Goal: Check status: Check status

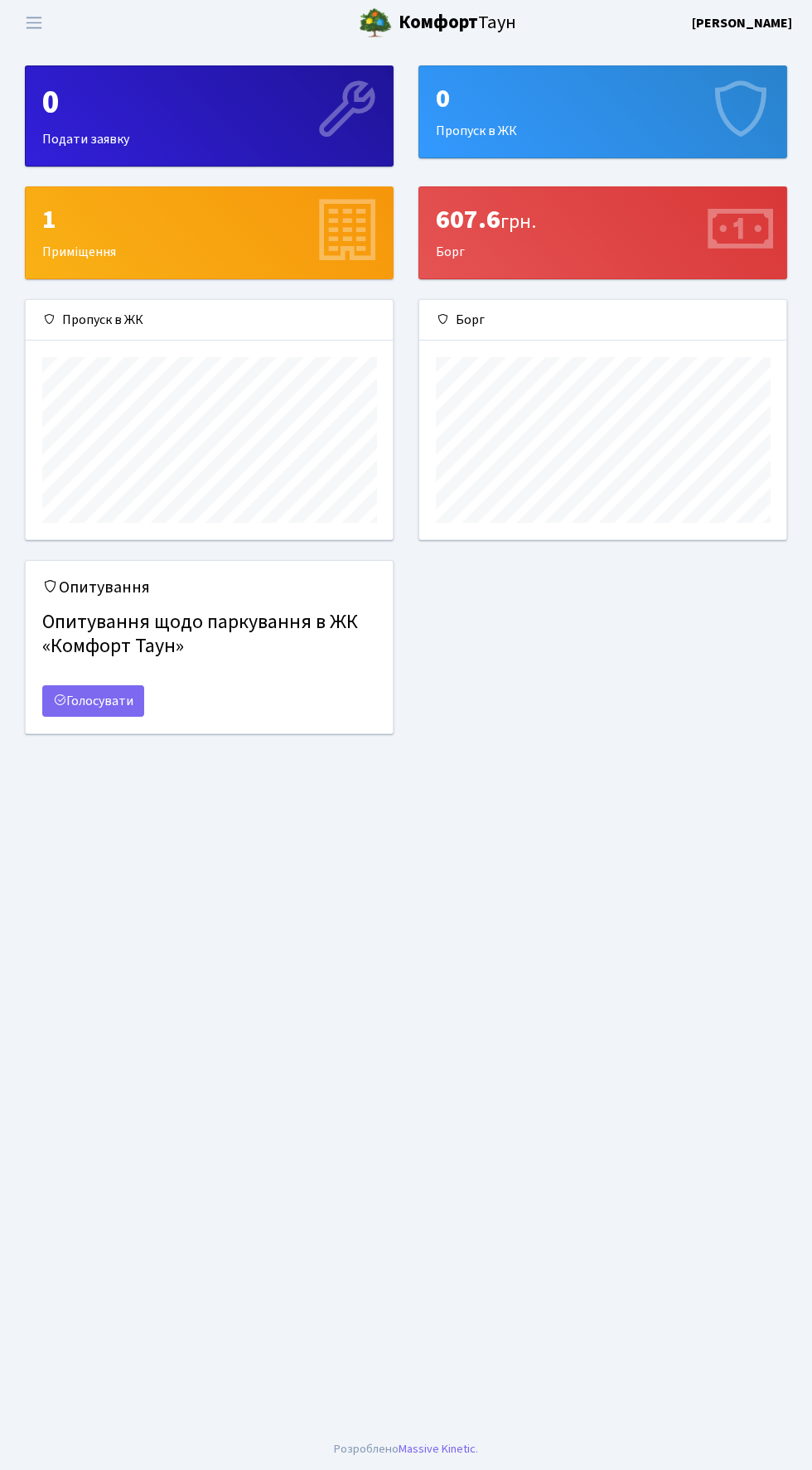
scroll to position [239, 367]
click at [29, 24] on span "Переключити навігацію" at bounding box center [34, 23] width 25 height 19
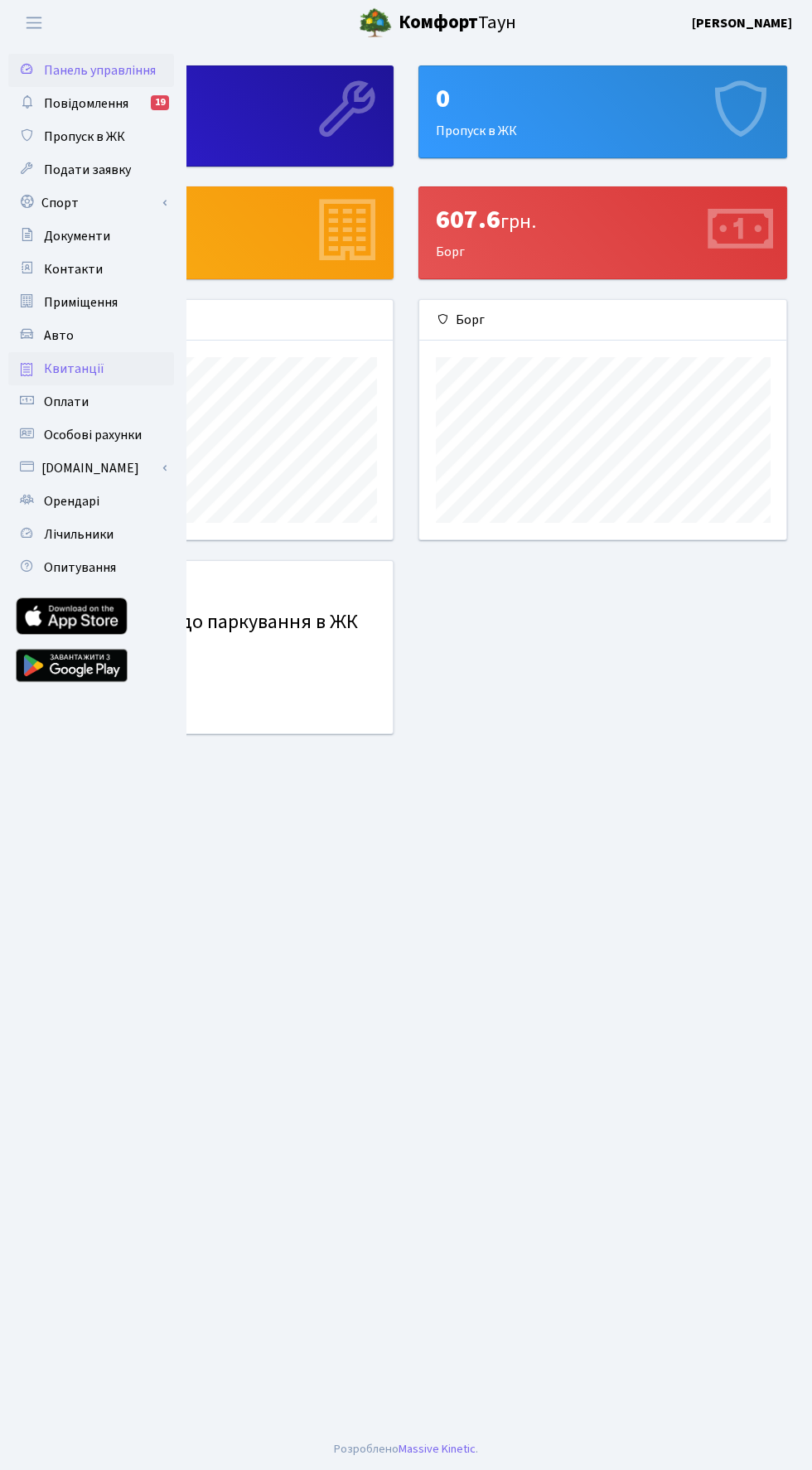
click at [42, 368] on link "Квитанції" at bounding box center [92, 369] width 166 height 33
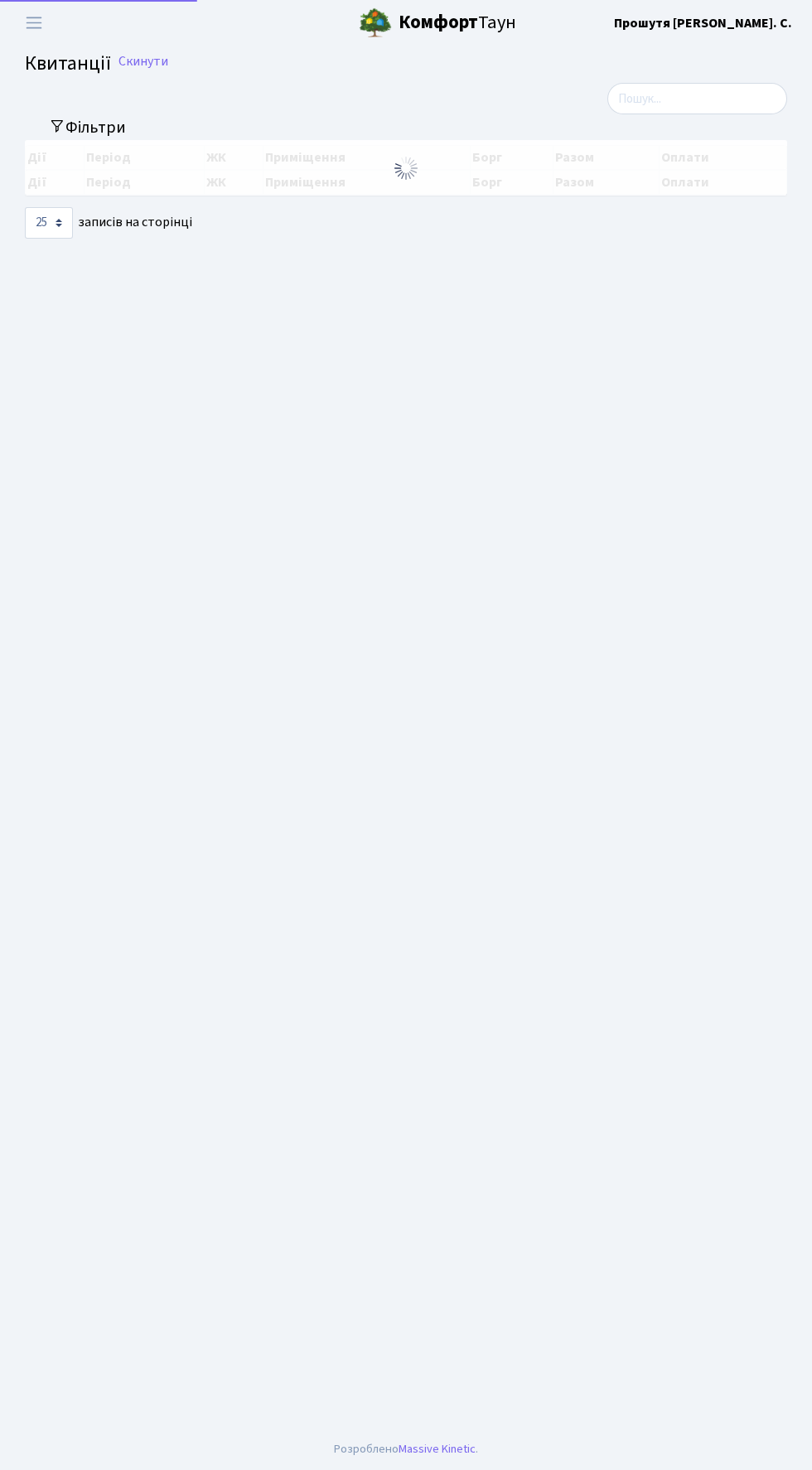
select select "25"
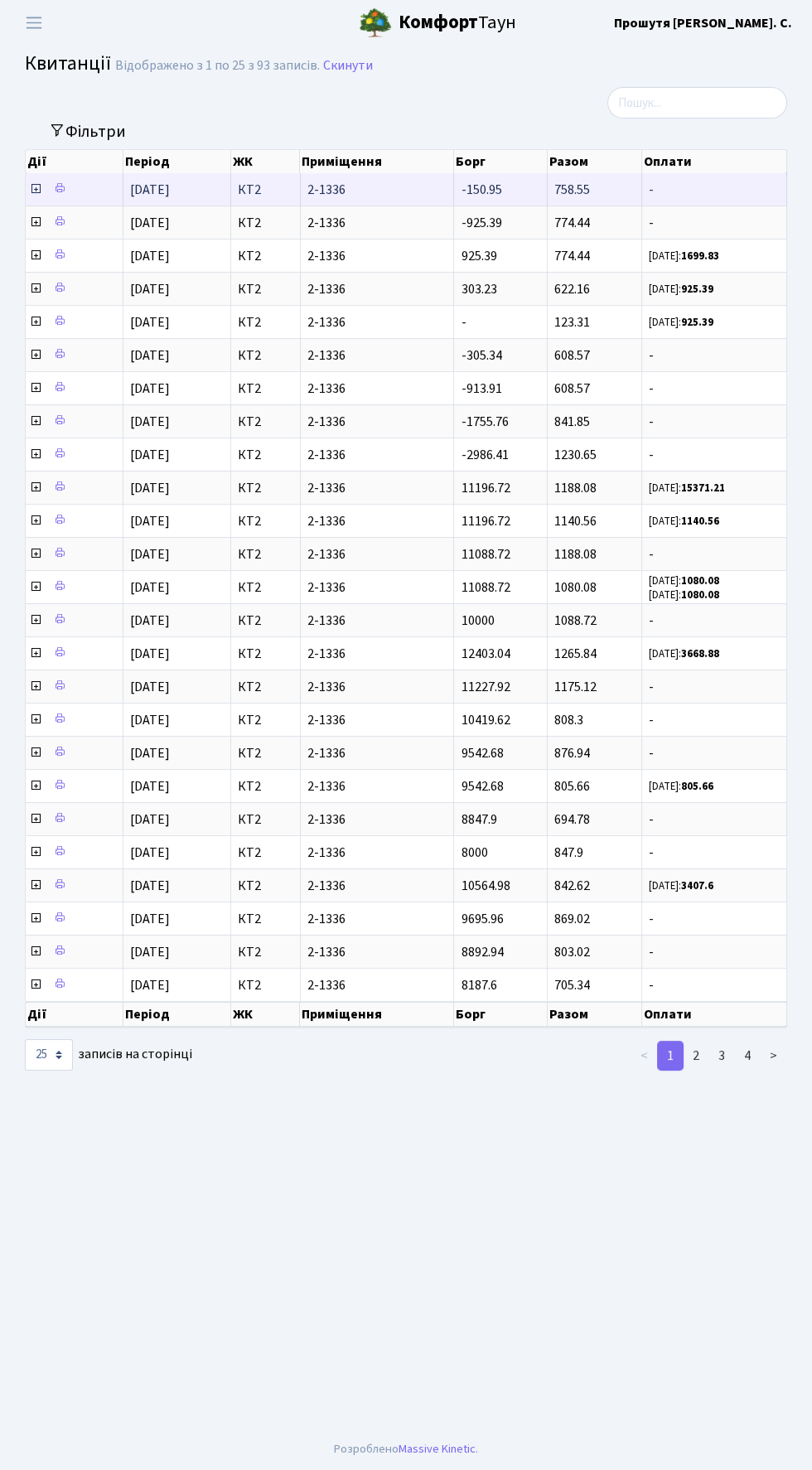
click at [129, 197] on td "[DATE]" at bounding box center [177, 189] width 108 height 32
click at [34, 187] on icon at bounding box center [36, 189] width 14 height 14
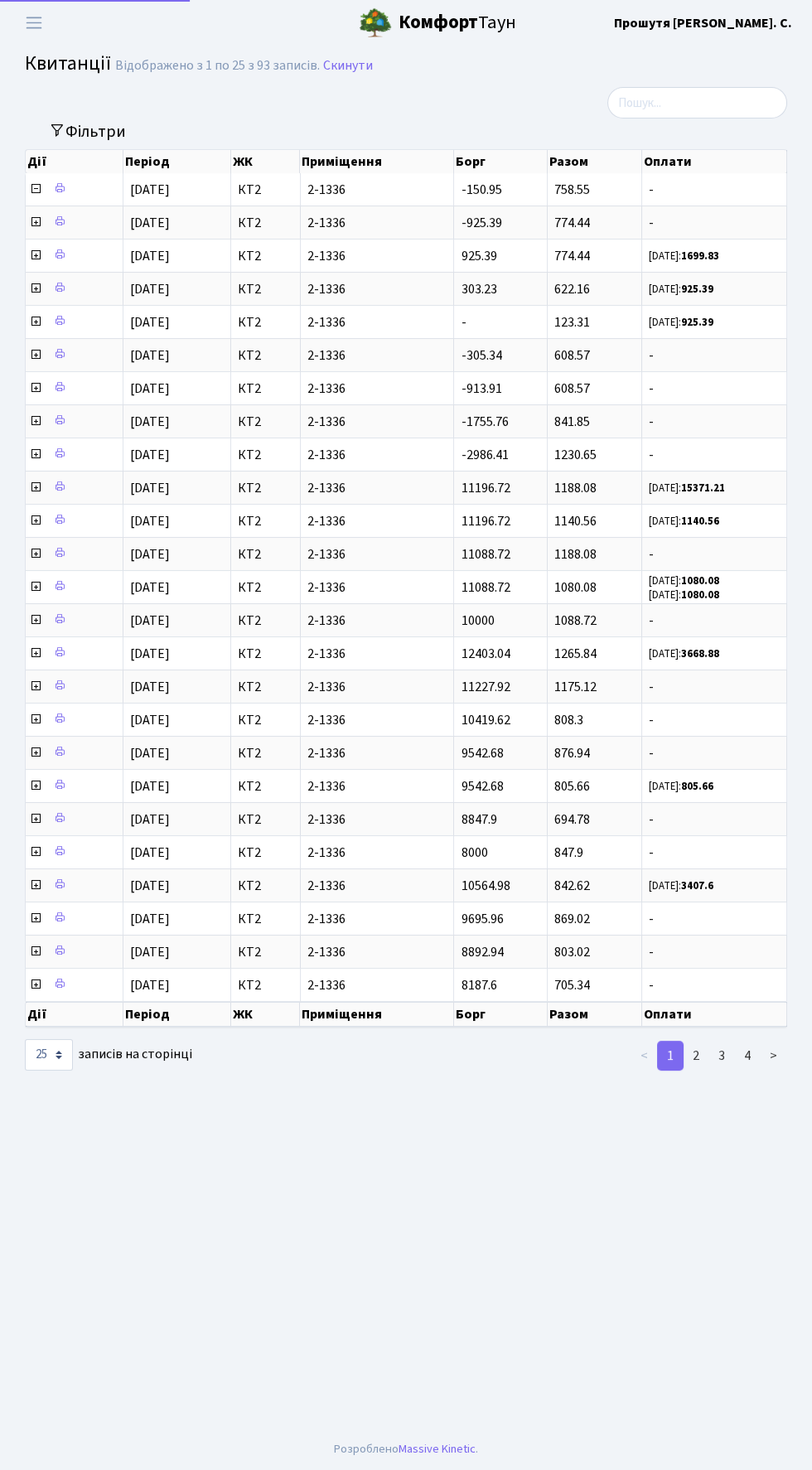
click at [36, 160] on th "Дії" at bounding box center [74, 162] width 97 height 23
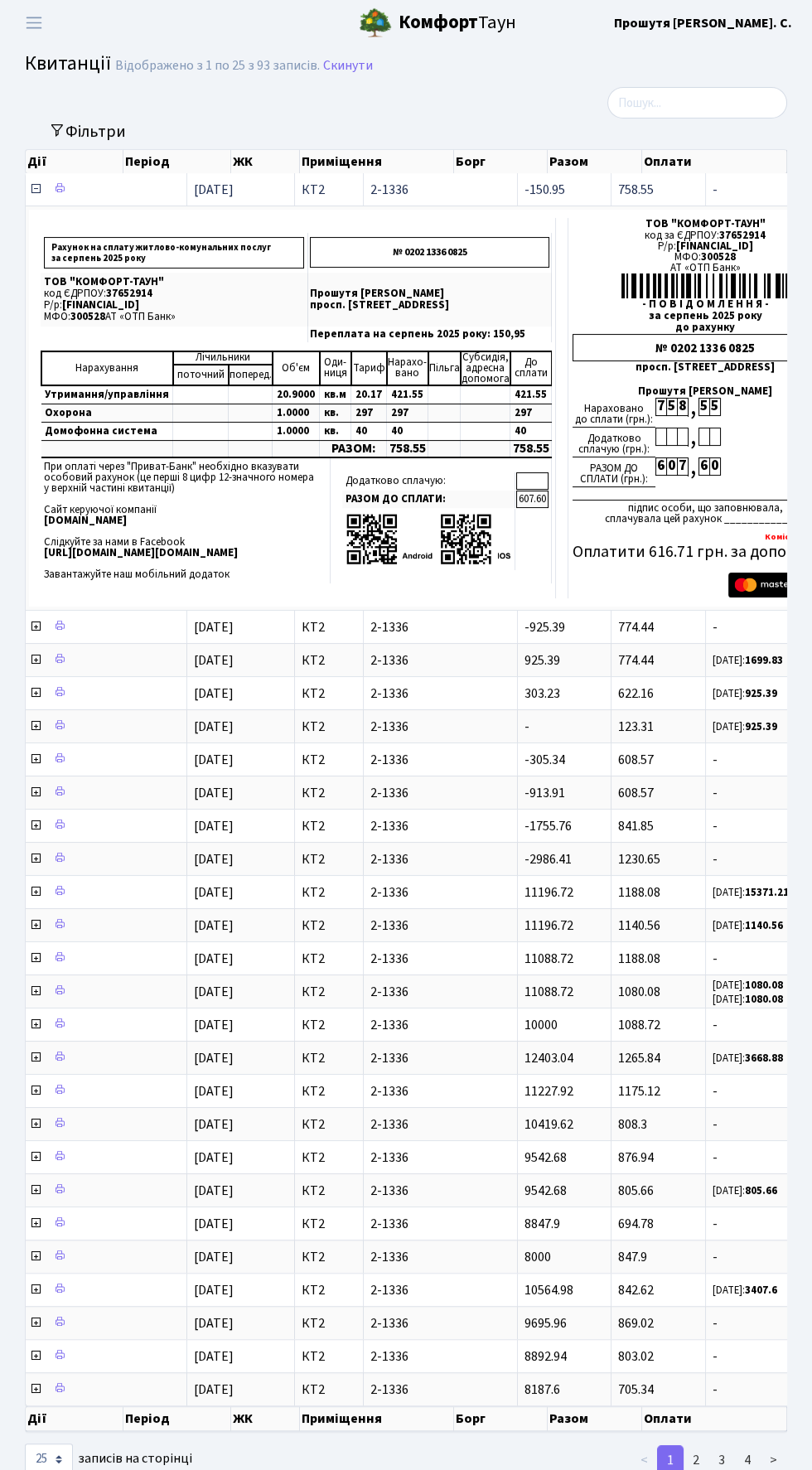
click at [34, 193] on icon at bounding box center [36, 189] width 14 height 14
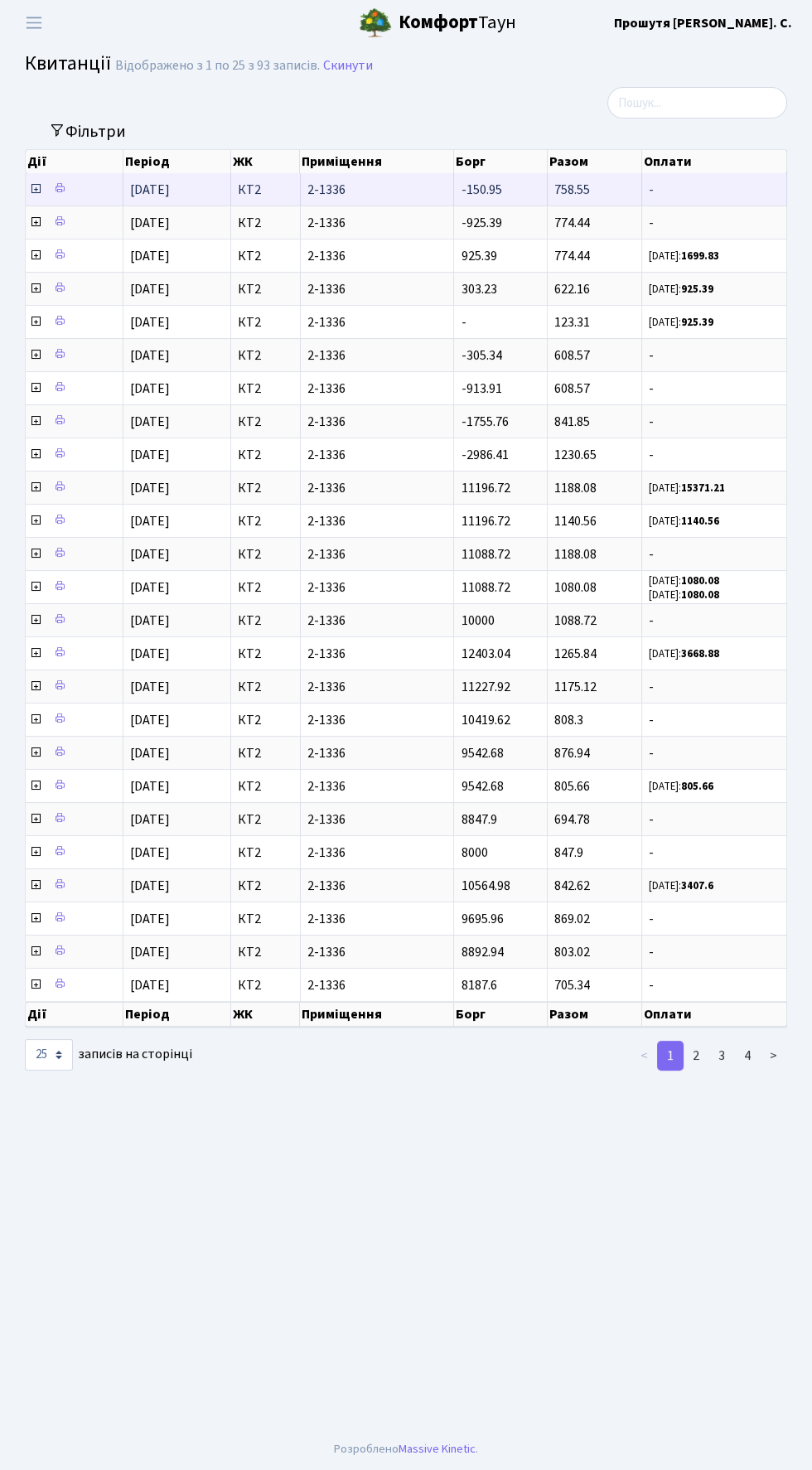
click at [32, 187] on icon at bounding box center [36, 189] width 14 height 14
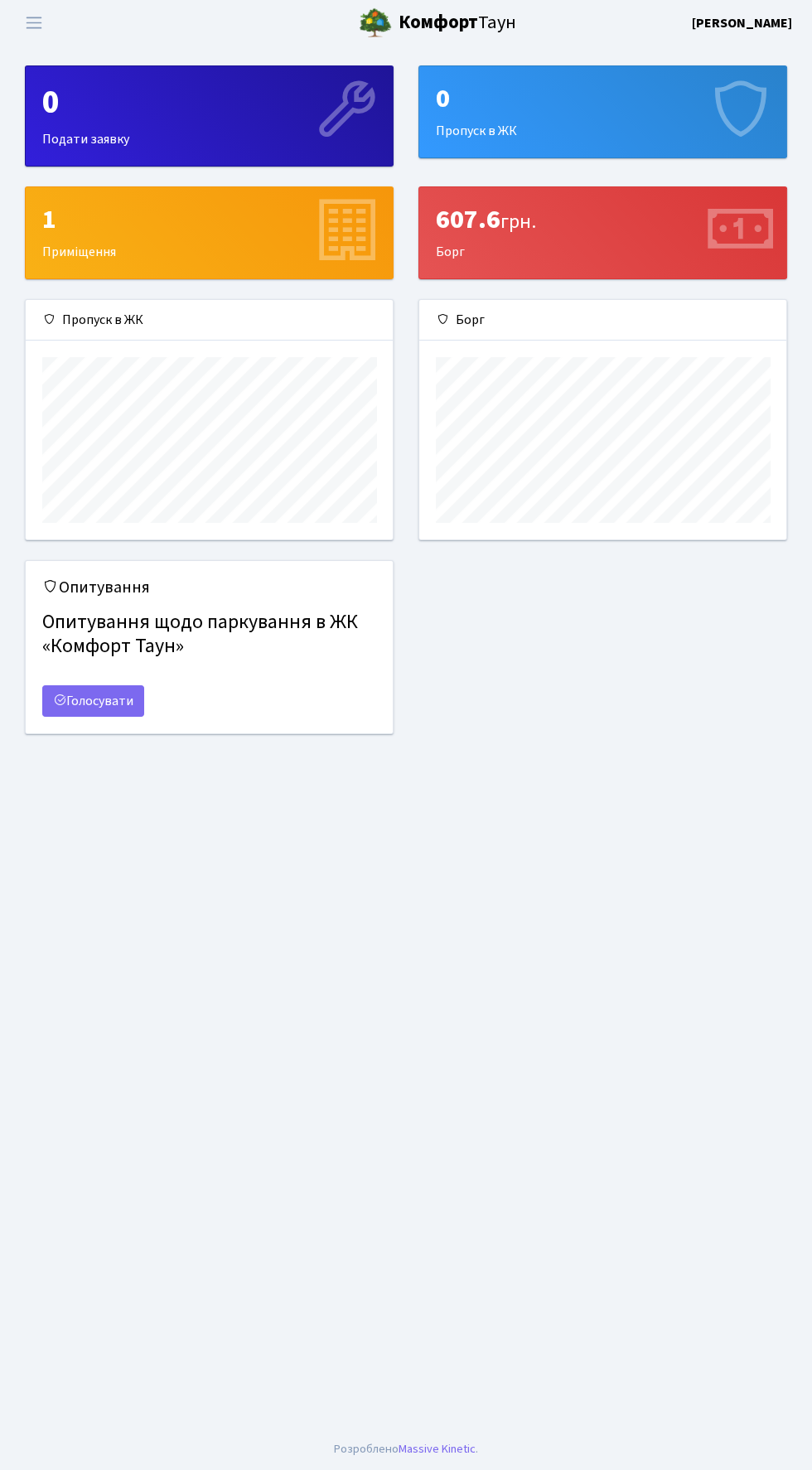
scroll to position [239, 367]
click at [38, 22] on span "Переключити навігацію" at bounding box center [34, 23] width 25 height 19
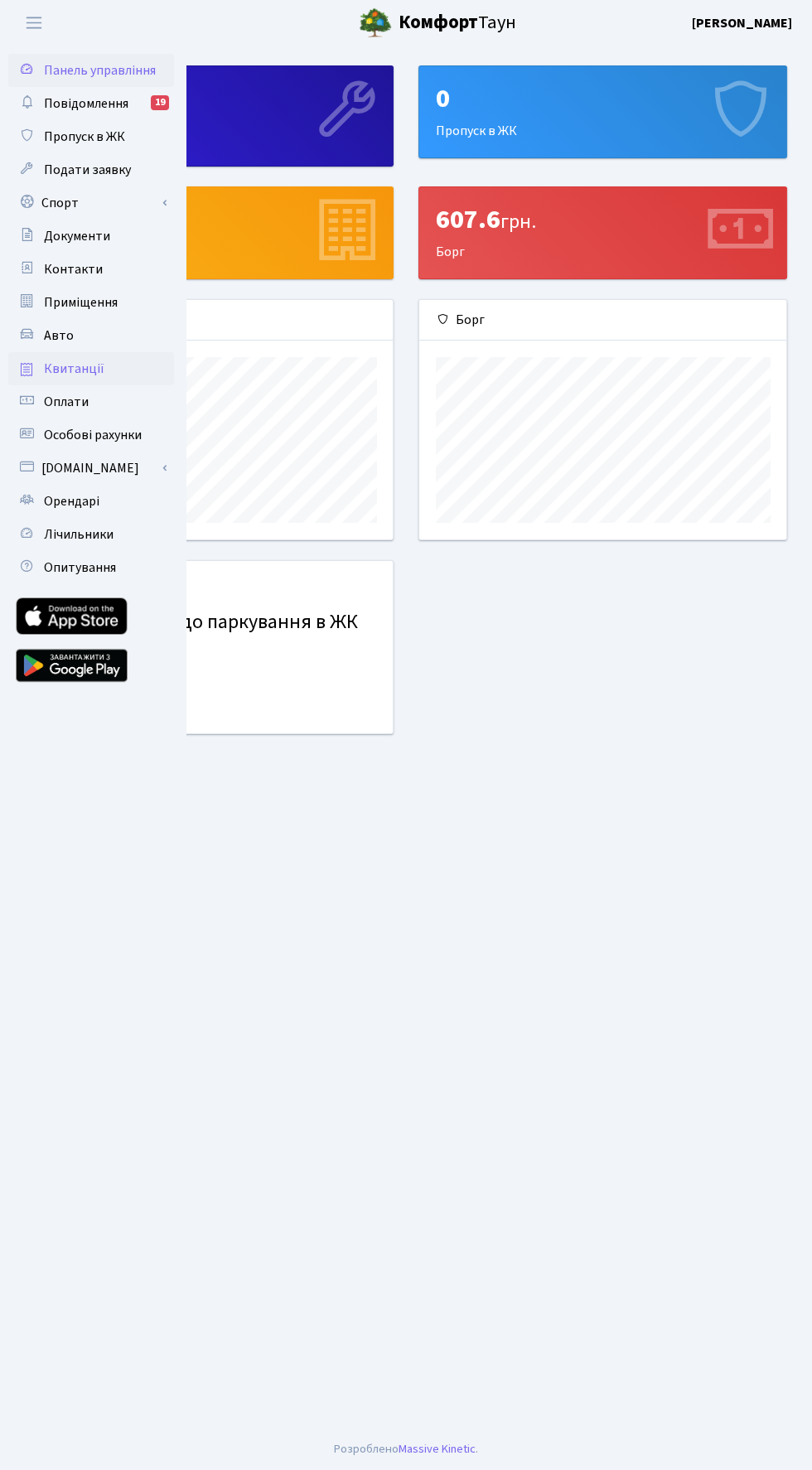
click at [64, 365] on span "Квитанції" at bounding box center [74, 368] width 60 height 19
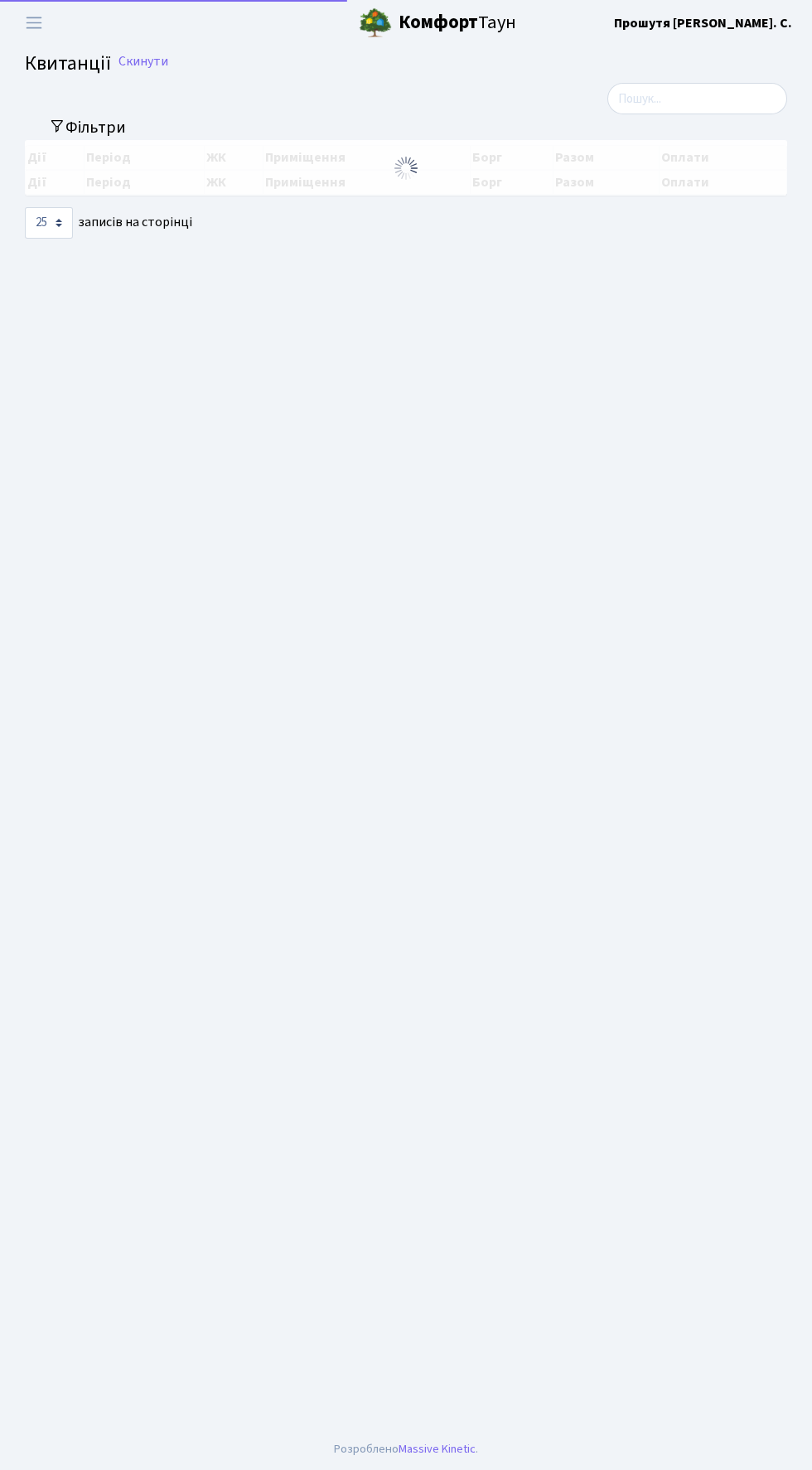
select select "25"
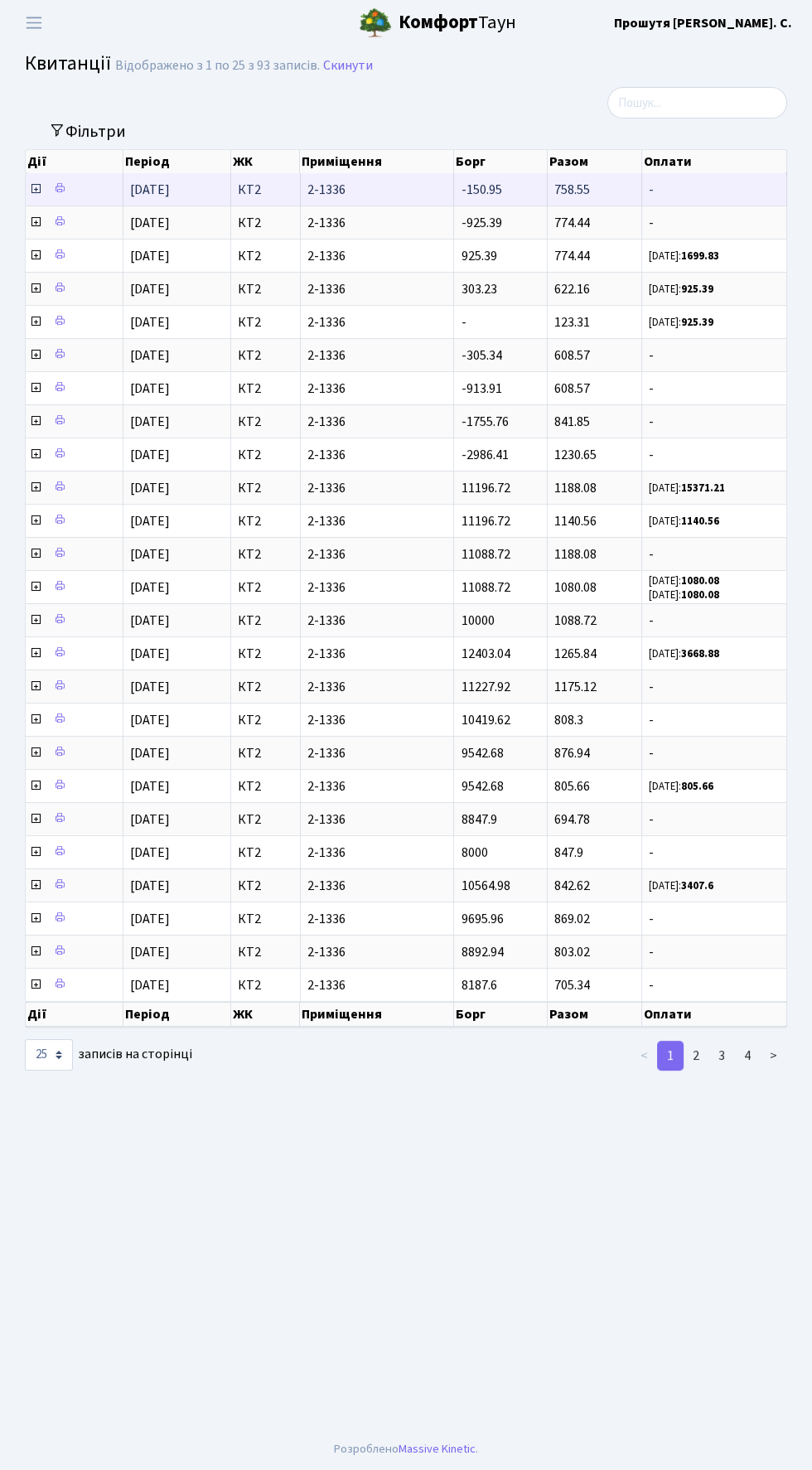
click at [32, 187] on icon at bounding box center [36, 189] width 14 height 14
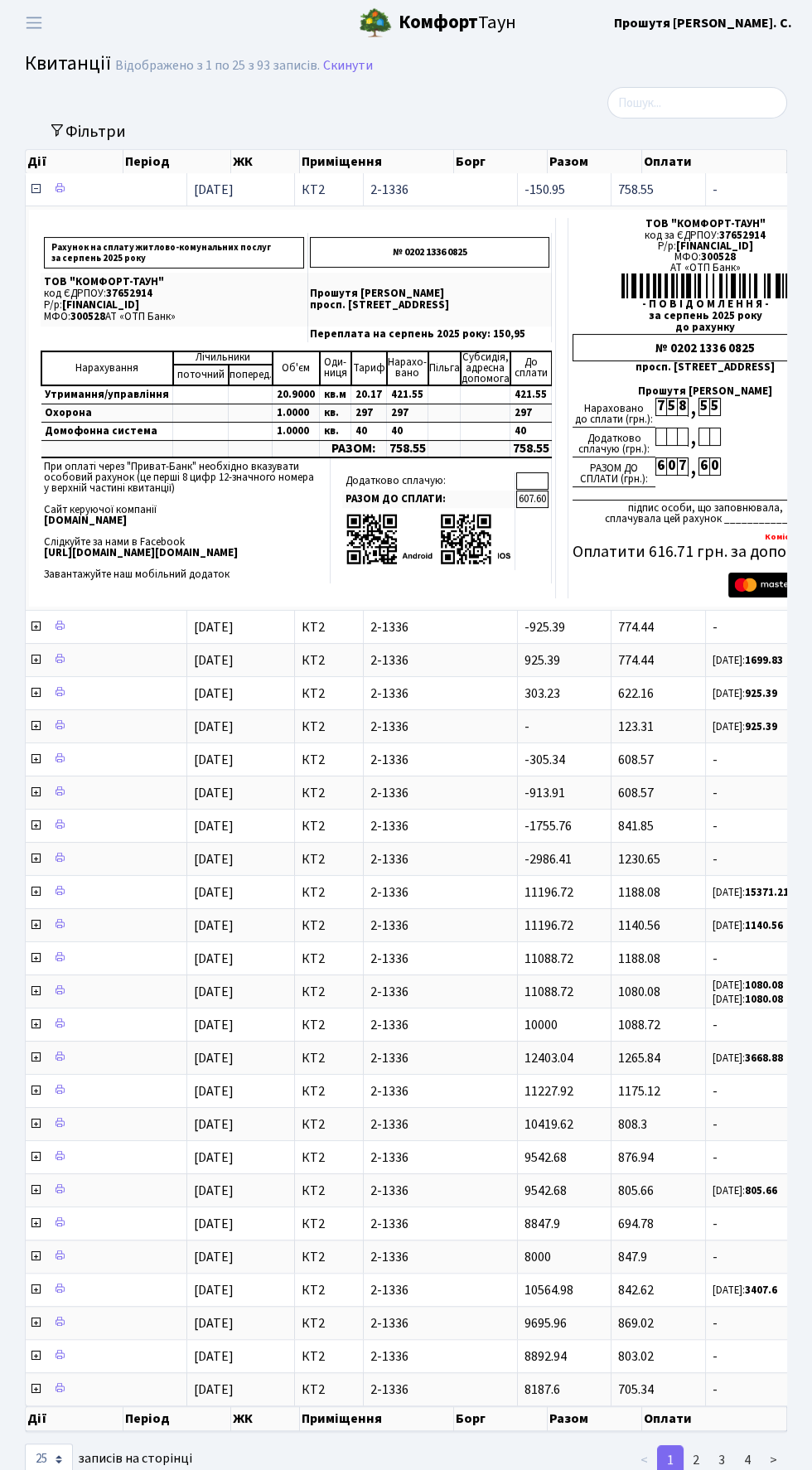
scroll to position [0, 46]
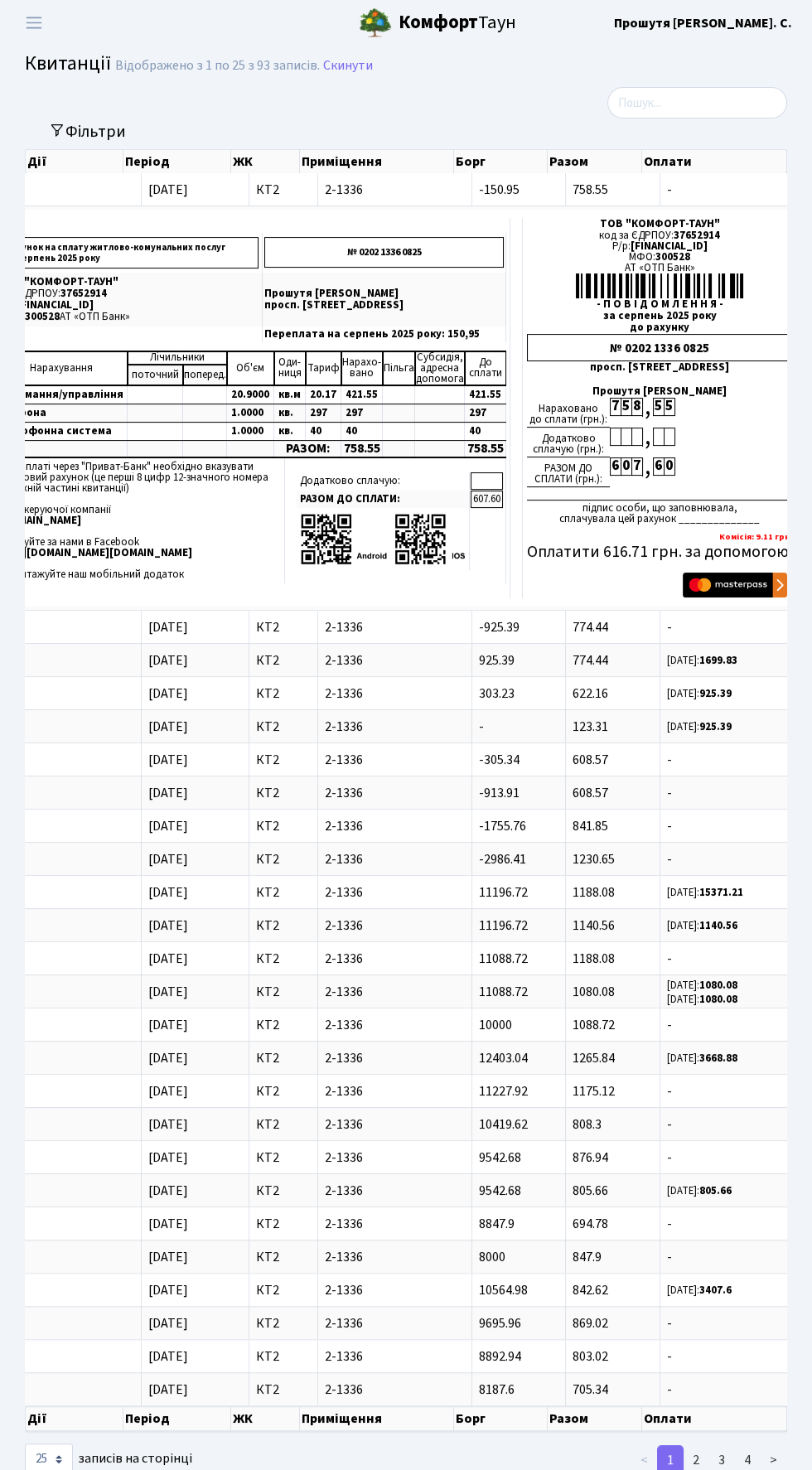
click at [435, 30] on b "Комфорт" at bounding box center [438, 21] width 80 height 26
